Goal: Find specific page/section: Find specific page/section

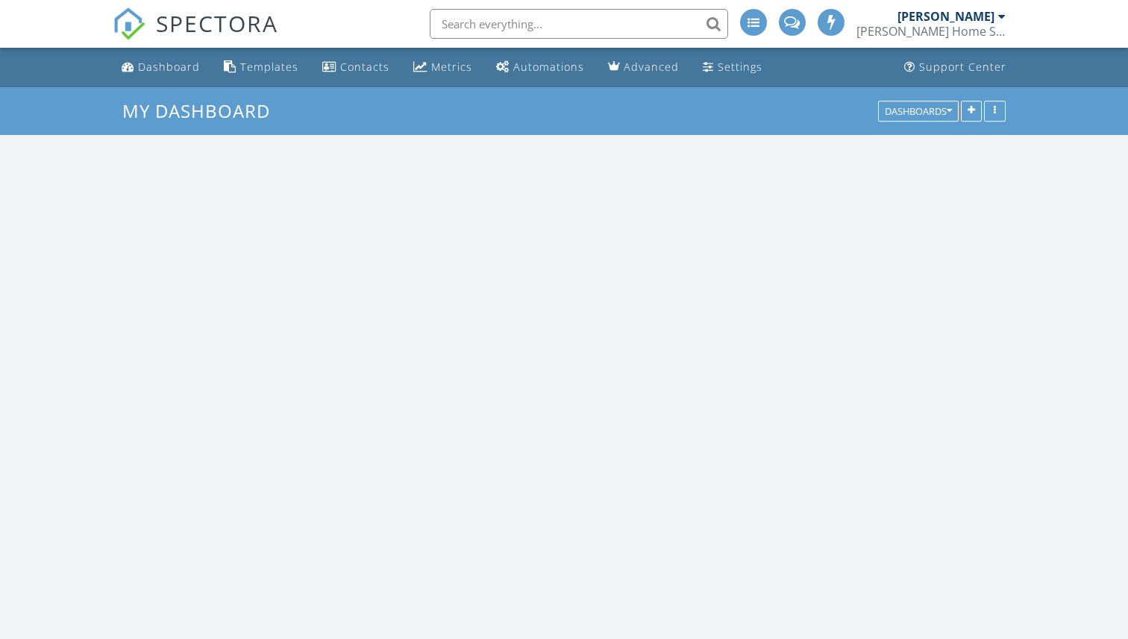
scroll to position [1358, 1128]
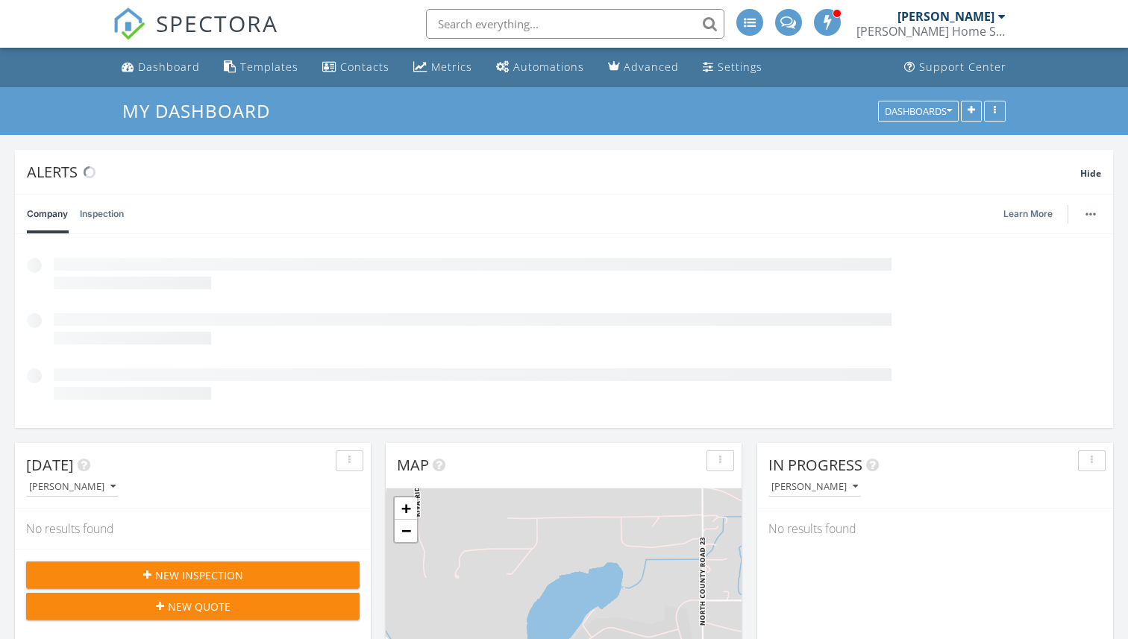
click at [522, 20] on input "text" at bounding box center [575, 24] width 298 height 30
paste input "[STREET_ADDRESS]"
type input "[STREET_ADDRESS]"
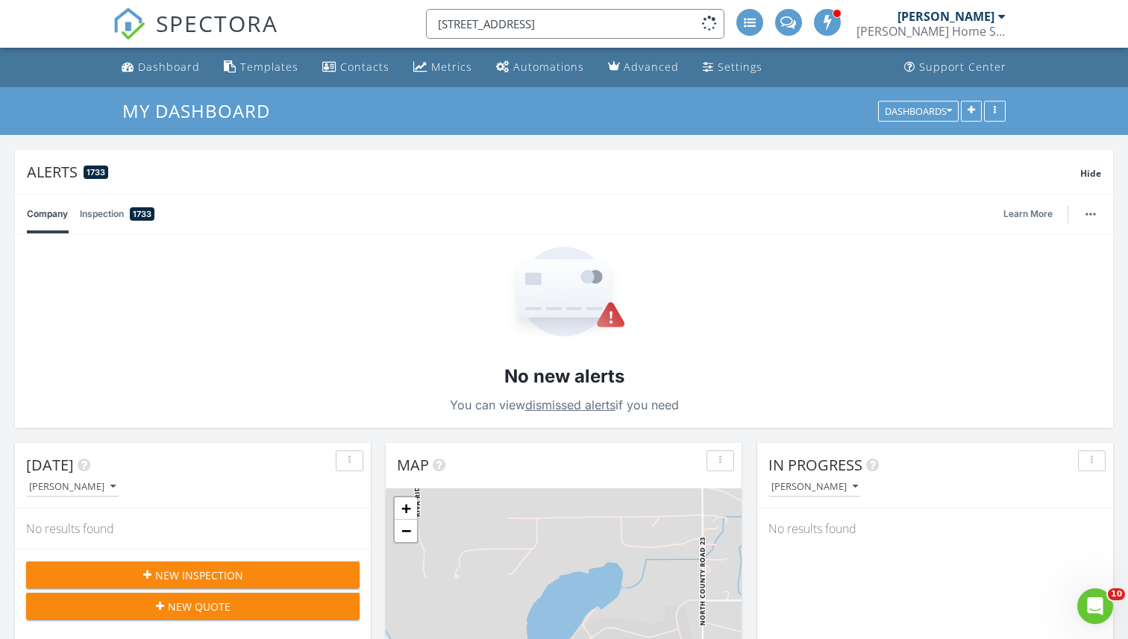
scroll to position [0, 0]
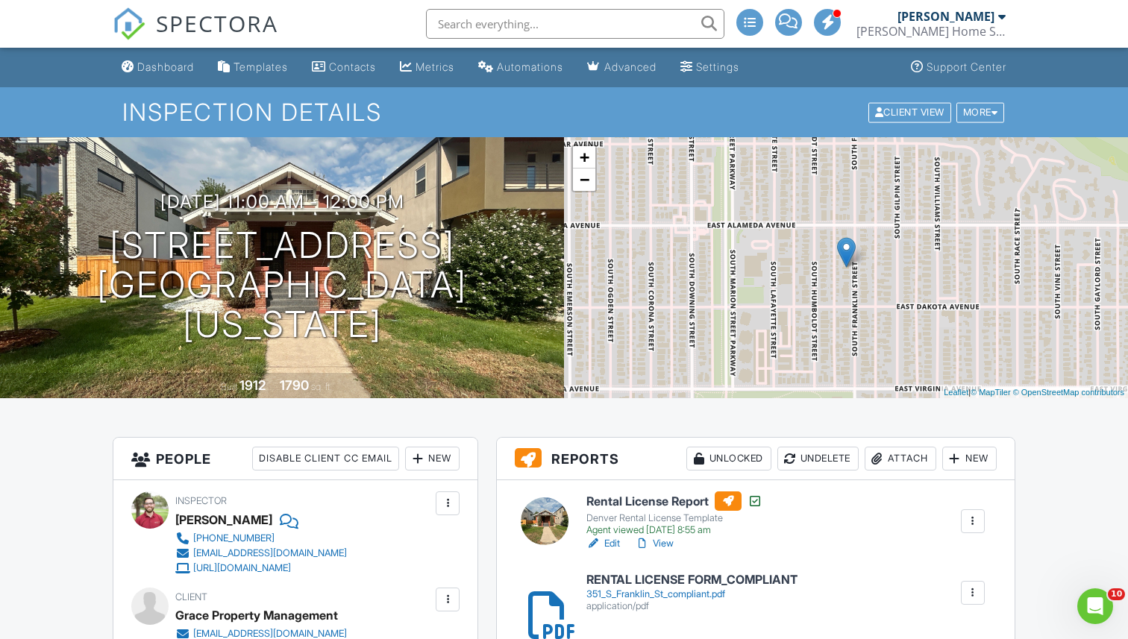
click at [609, 545] on link "Edit" at bounding box center [603, 543] width 34 height 15
